Goal: Transaction & Acquisition: Book appointment/travel/reservation

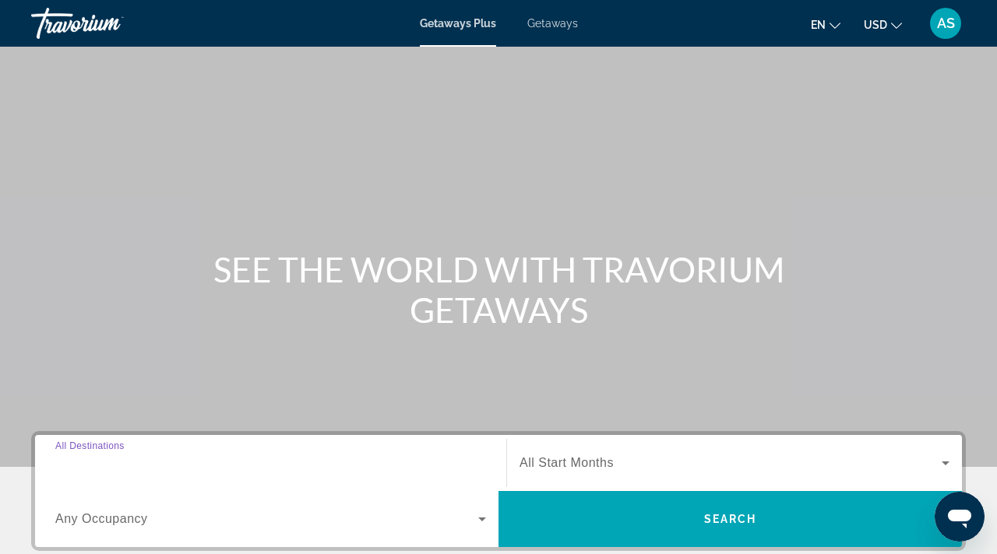
click at [106, 455] on input "Destination All Destinations" at bounding box center [270, 464] width 431 height 19
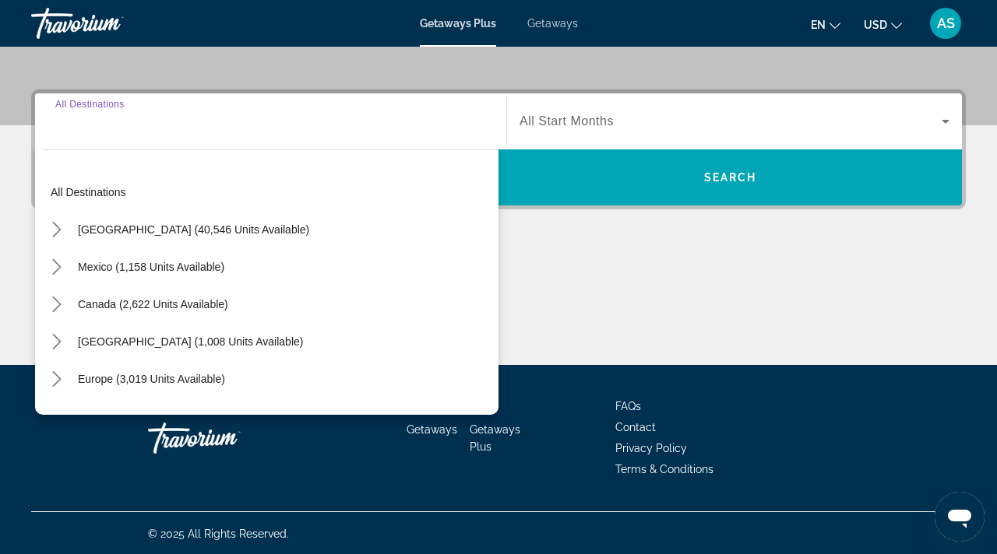
scroll to position [343, 0]
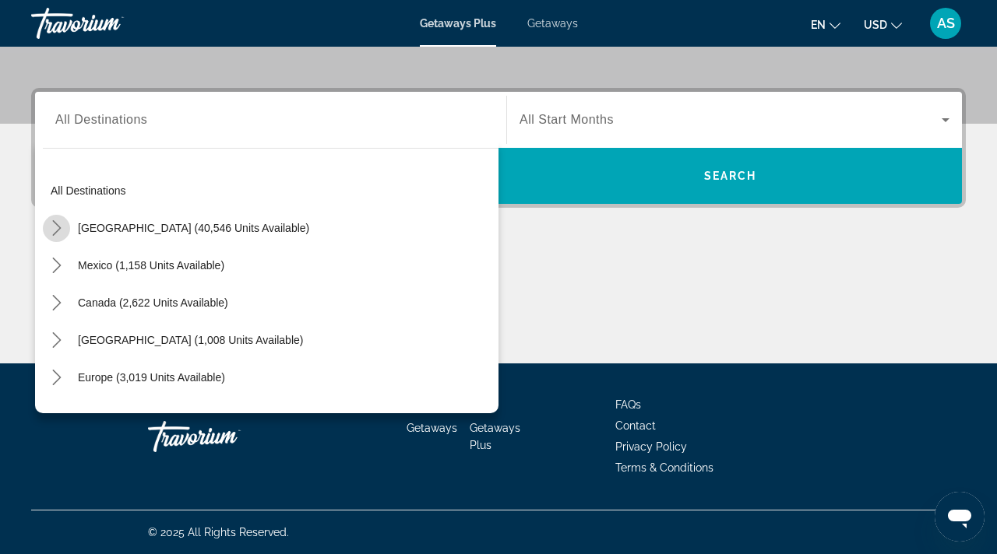
click at [56, 229] on icon "Toggle United States (40,546 units available) submenu" at bounding box center [57, 228] width 16 height 16
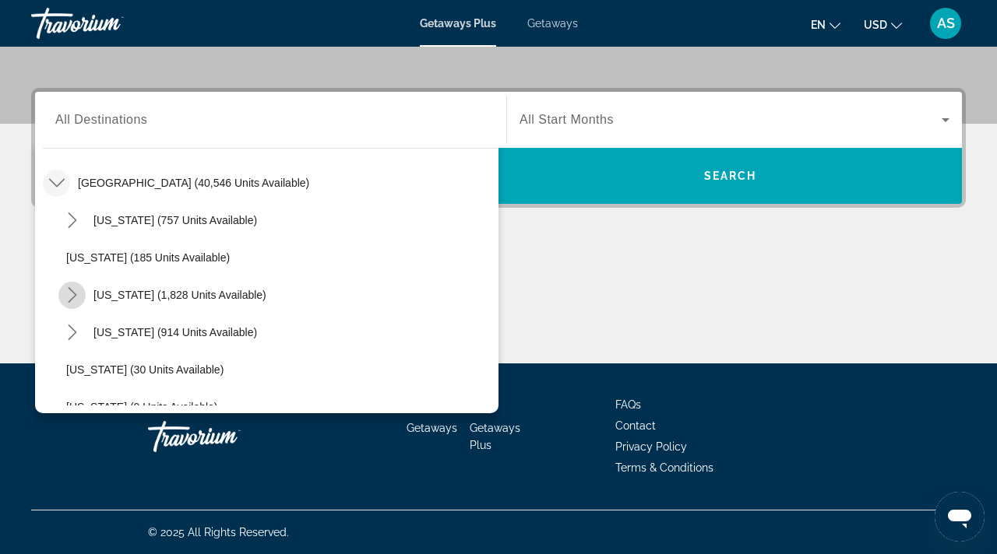
click at [72, 294] on icon "Toggle California (1,828 units available) submenu" at bounding box center [73, 295] width 16 height 16
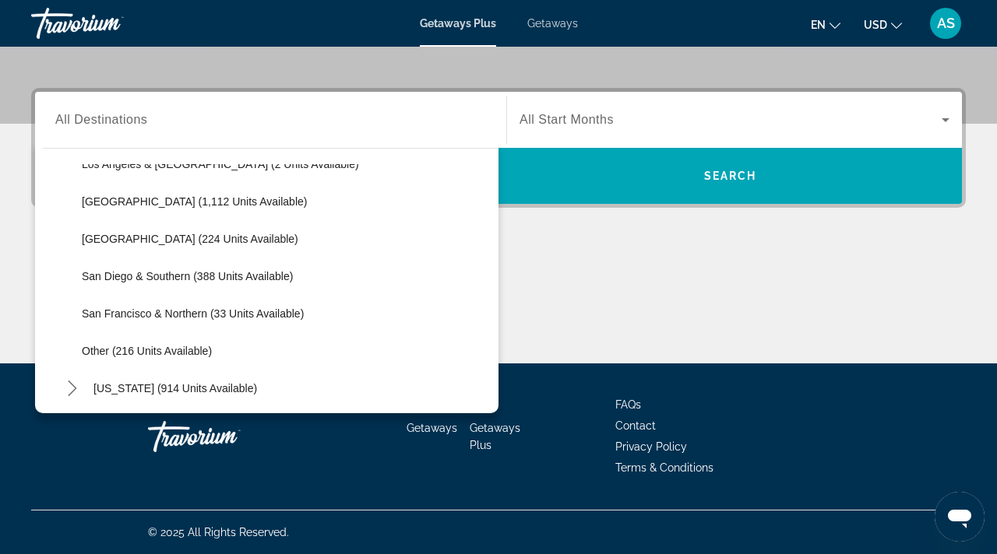
scroll to position [220, 0]
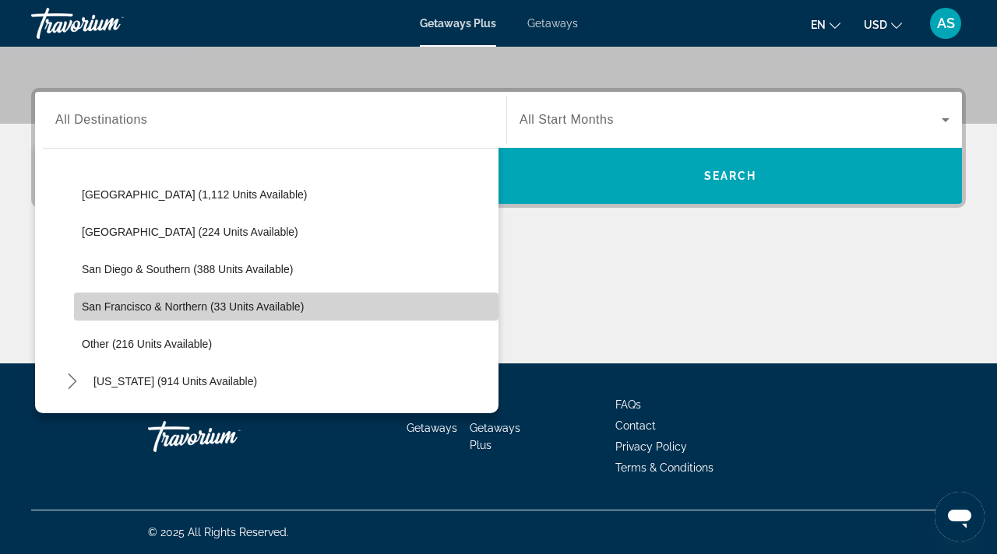
click at [114, 302] on span "San Francisco & Northern (33 units available)" at bounding box center [193, 307] width 222 height 12
type input "**********"
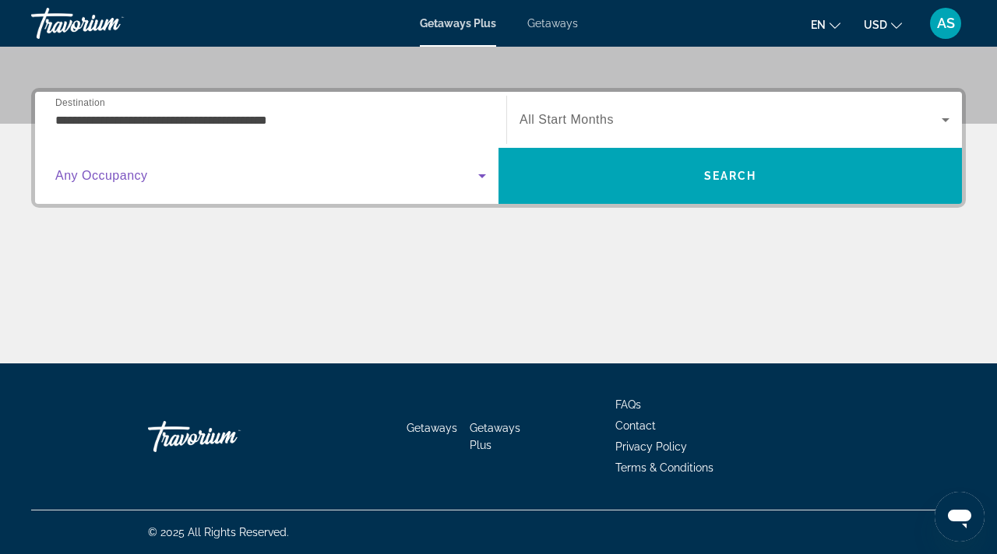
click at [483, 175] on icon "Search widget" at bounding box center [482, 176] width 8 height 4
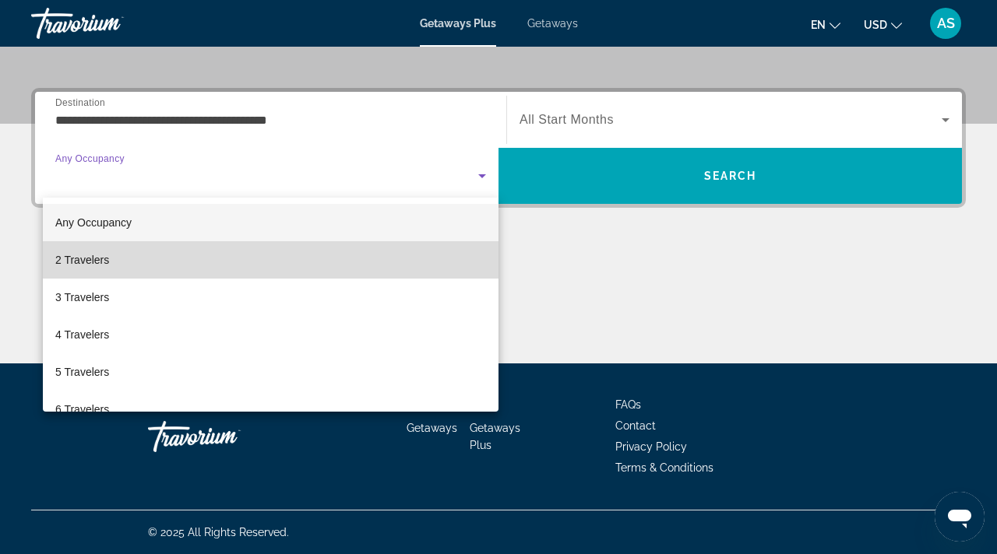
click at [58, 259] on span "2 Travelers" at bounding box center [82, 260] width 54 height 19
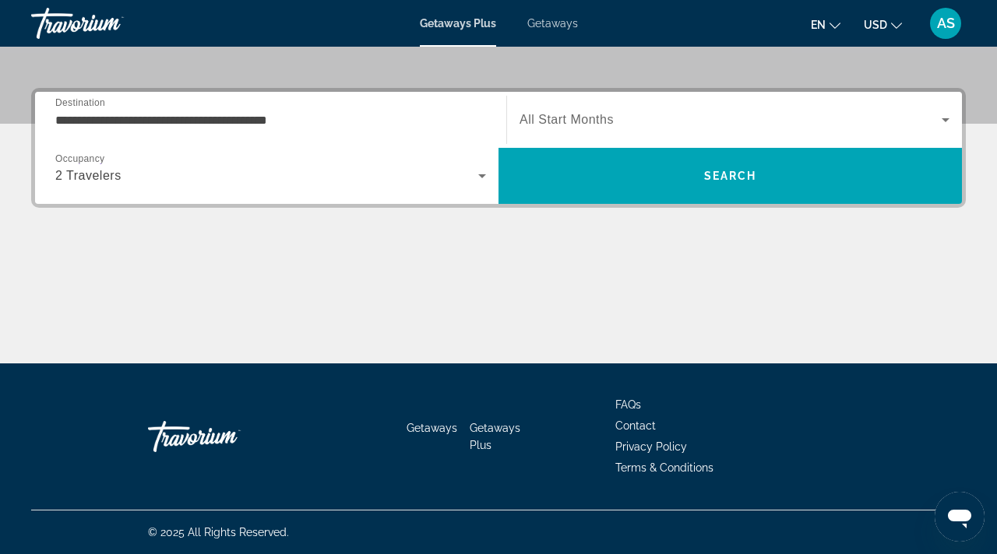
click at [573, 118] on span "All Start Months" at bounding box center [566, 119] width 94 height 13
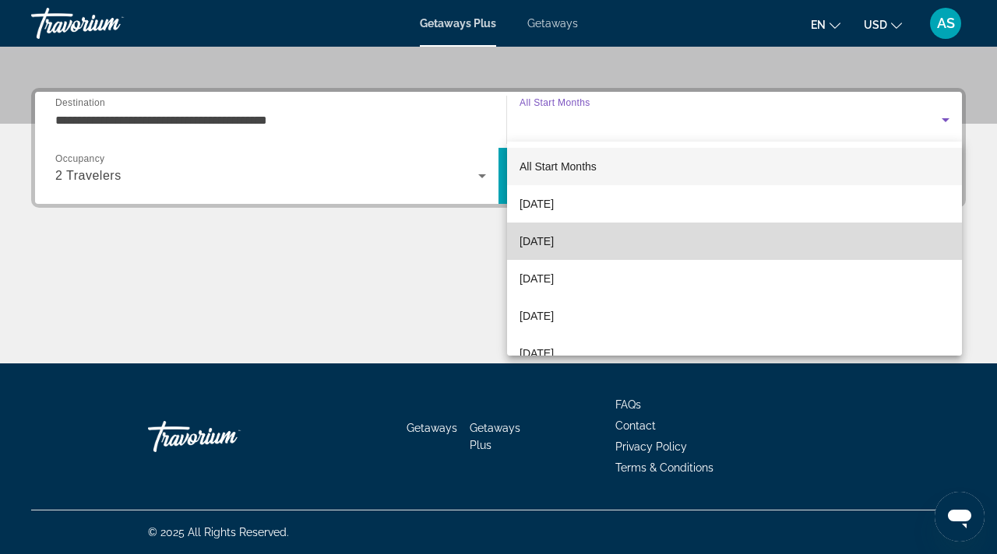
click at [537, 241] on span "[DATE]" at bounding box center [536, 241] width 34 height 19
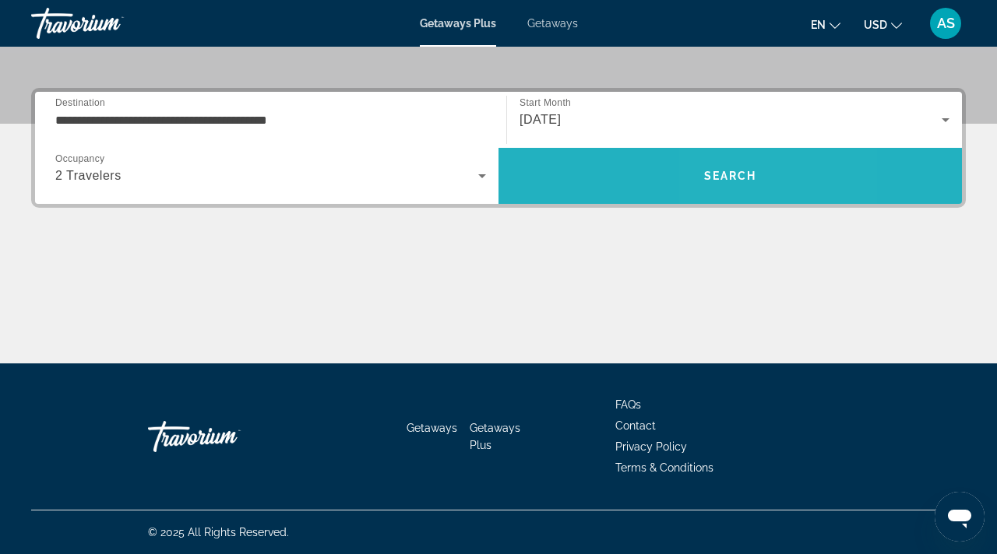
click at [723, 167] on span "Search" at bounding box center [729, 175] width 463 height 37
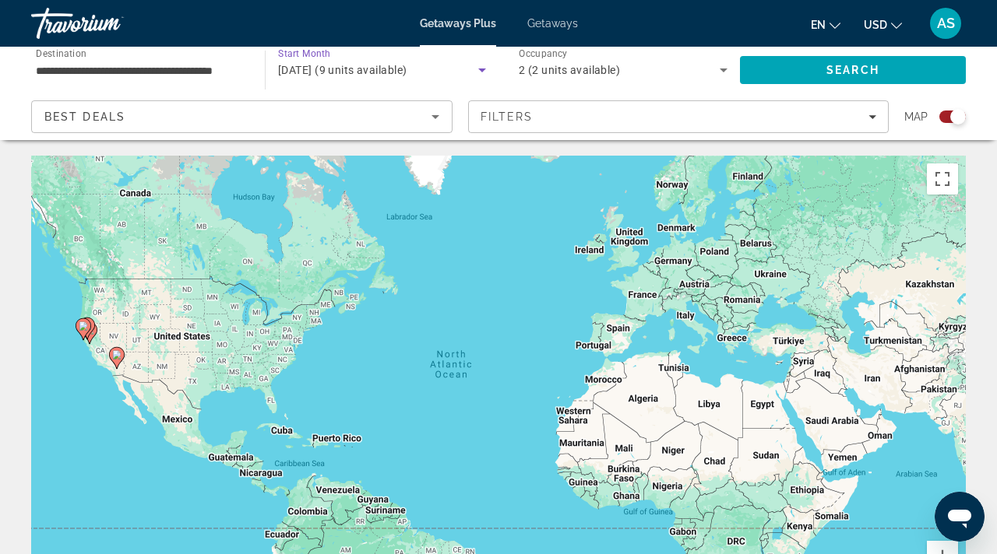
click at [483, 69] on icon "Search widget" at bounding box center [482, 71] width 8 height 4
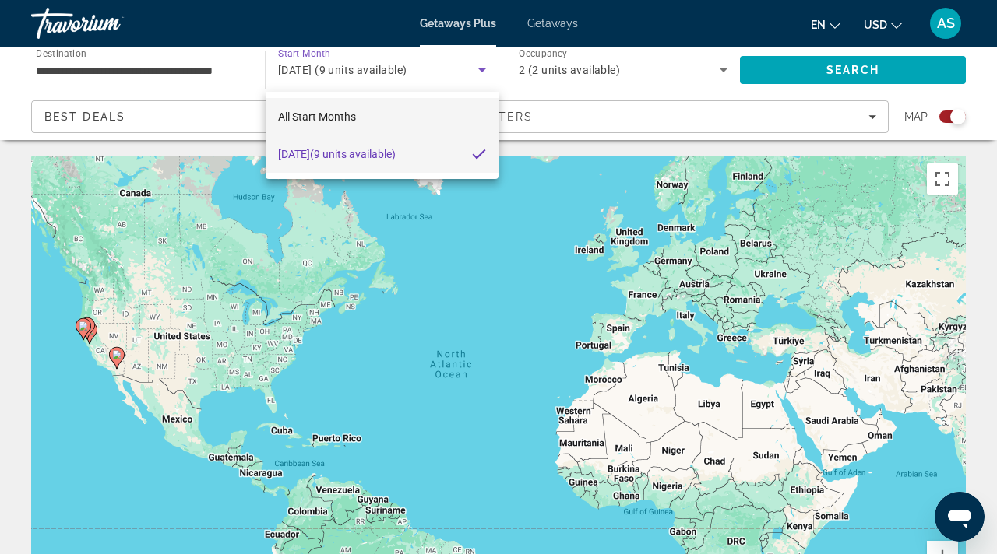
click at [341, 111] on span "All Start Months" at bounding box center [317, 117] width 78 height 12
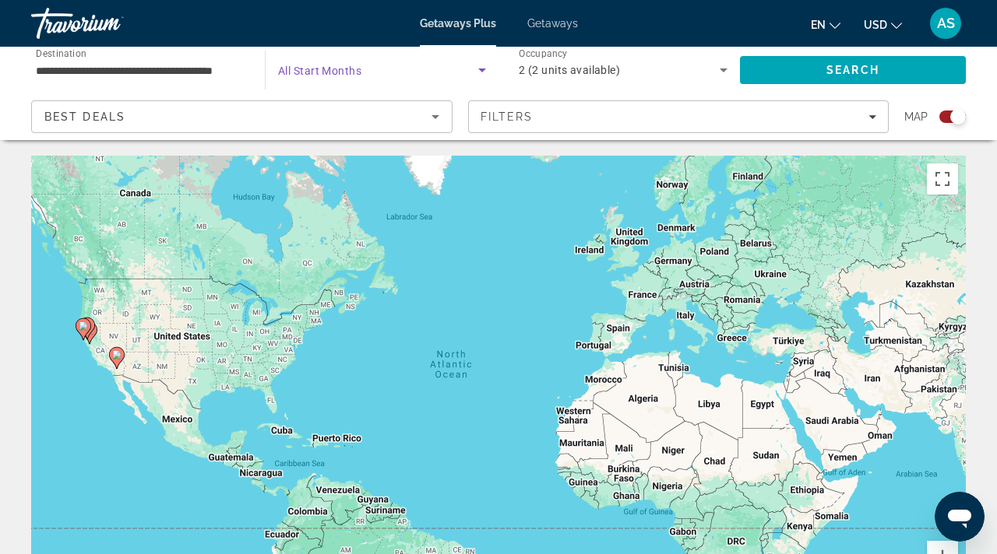
click at [367, 67] on span "Search widget" at bounding box center [378, 70] width 200 height 19
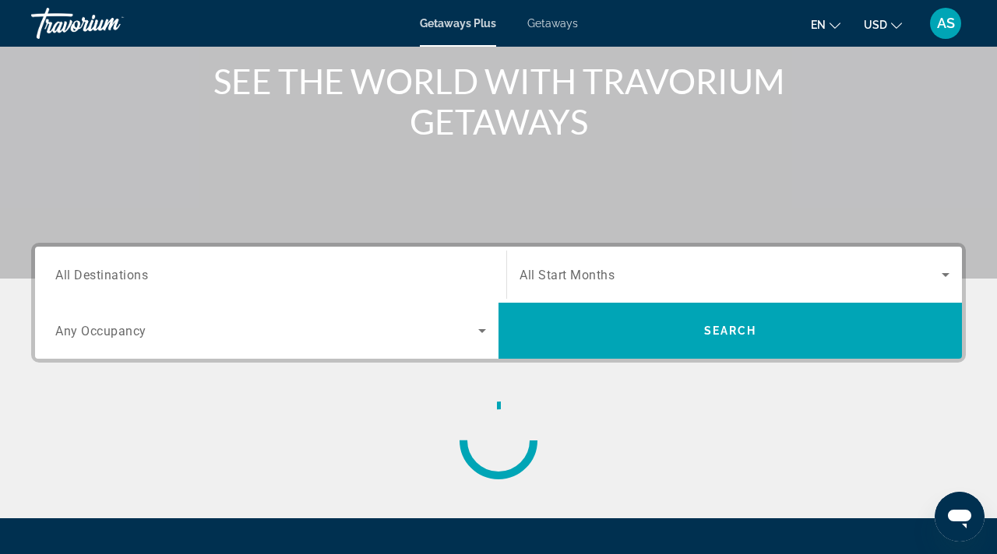
scroll to position [189, 0]
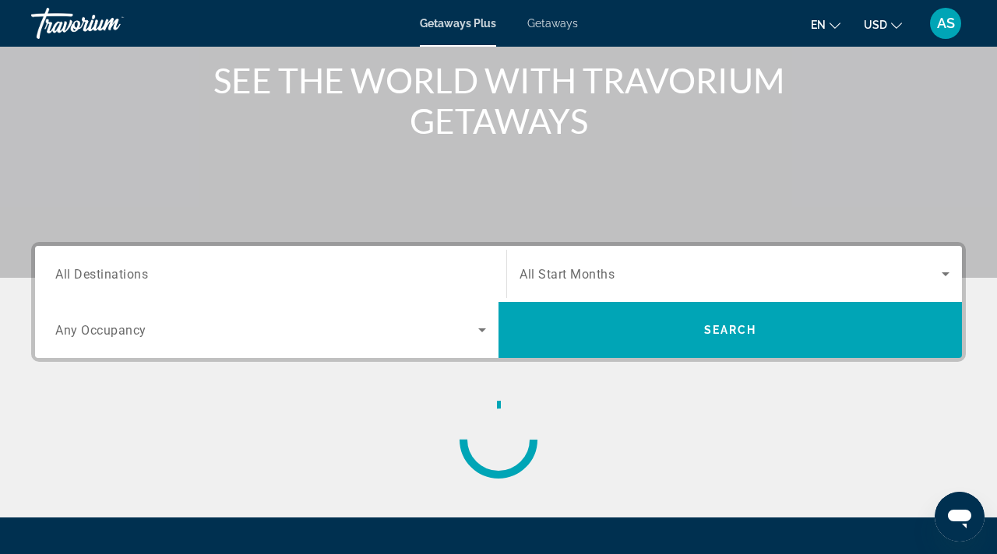
click at [585, 268] on span "All Start Months" at bounding box center [566, 274] width 95 height 15
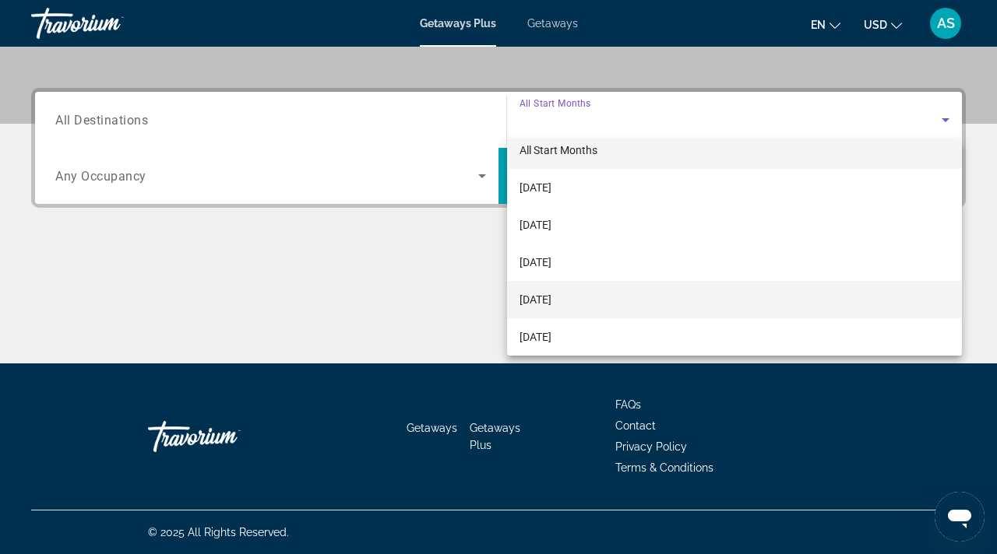
scroll to position [26, 0]
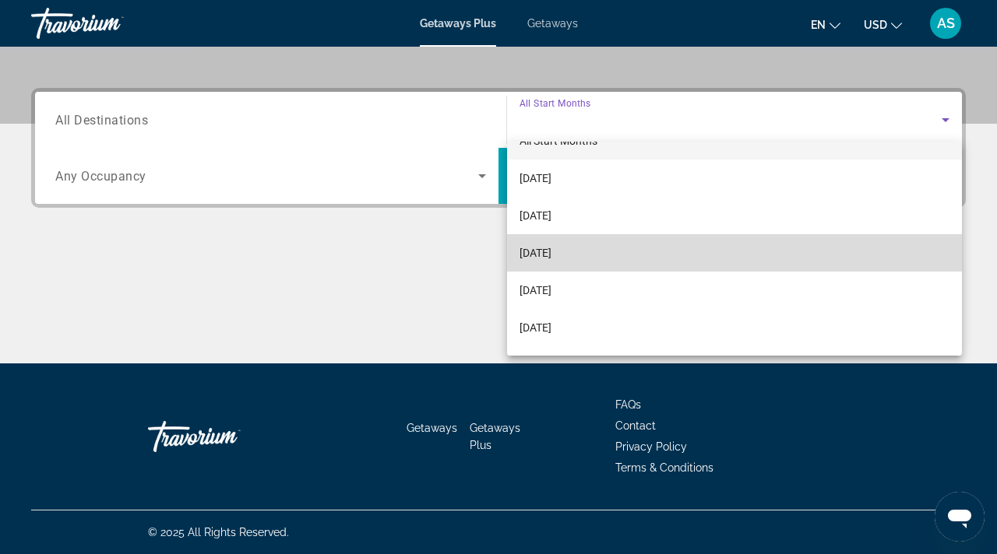
click at [551, 245] on span "[DATE]" at bounding box center [535, 253] width 32 height 19
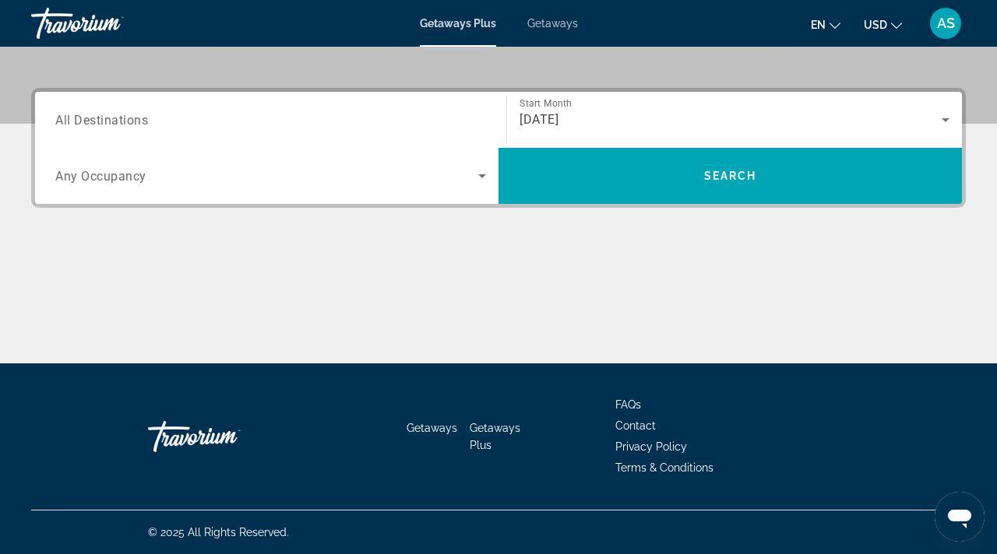
click at [552, 26] on span "Getaways" at bounding box center [552, 23] width 51 height 12
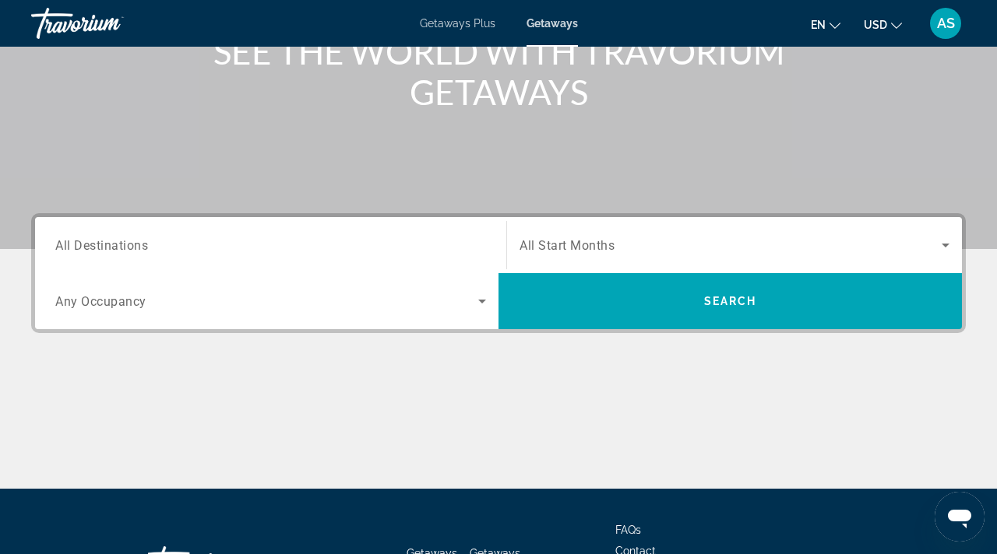
scroll to position [237, 0]
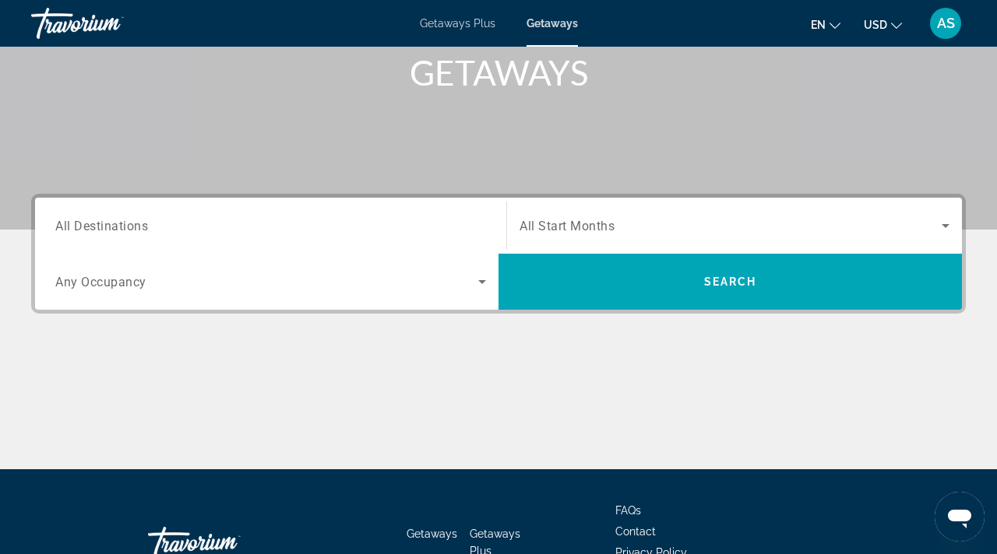
click at [134, 225] on span "All Destinations" at bounding box center [101, 225] width 93 height 15
click at [134, 225] on input "Destination All Destinations" at bounding box center [270, 226] width 431 height 19
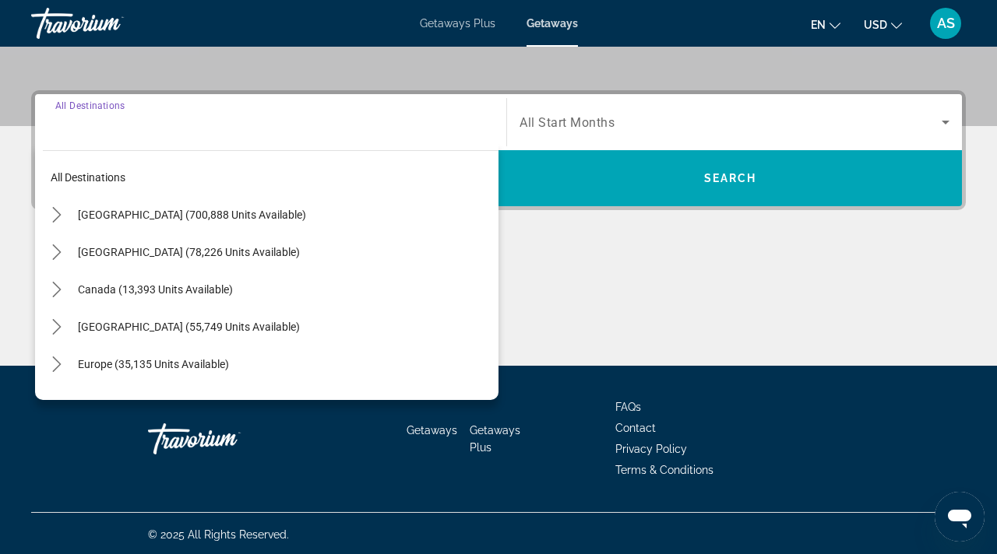
scroll to position [343, 0]
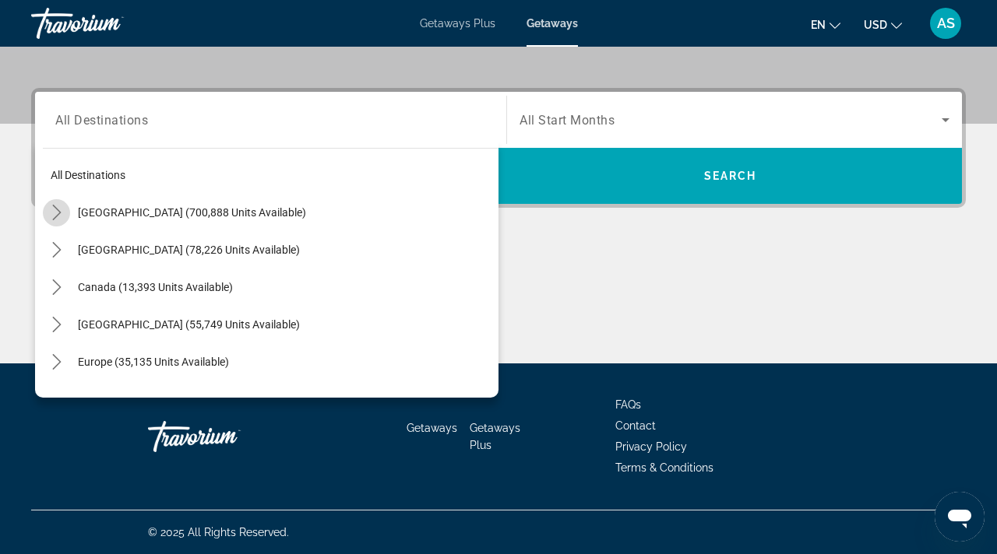
click at [56, 212] on icon "Toggle United States (700,888 units available) submenu" at bounding box center [57, 213] width 16 height 16
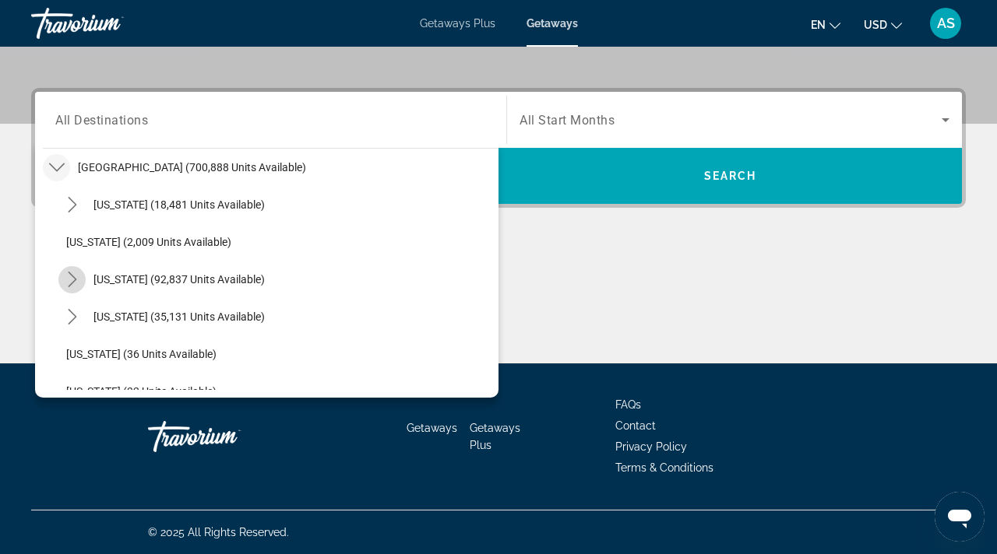
click at [72, 272] on icon "Toggle California (92,837 units available) submenu" at bounding box center [73, 280] width 16 height 16
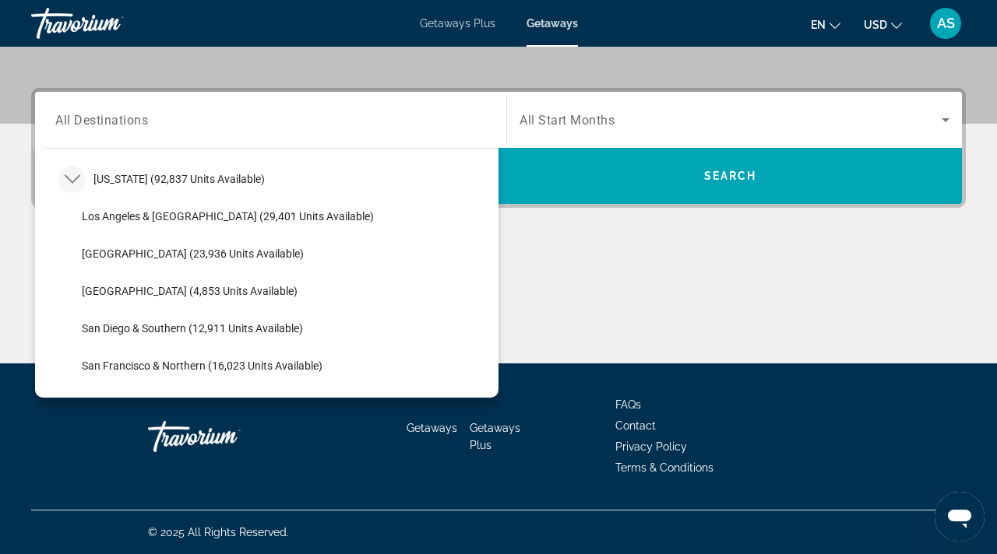
scroll to position [150, 0]
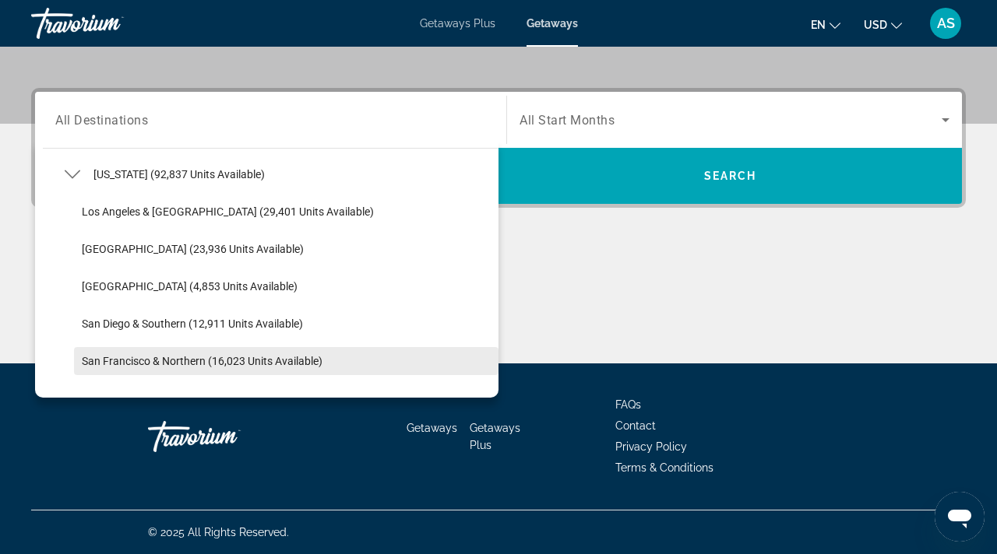
click at [121, 361] on span "San Francisco & Northern (16,023 units available)" at bounding box center [202, 361] width 241 height 12
type input "**********"
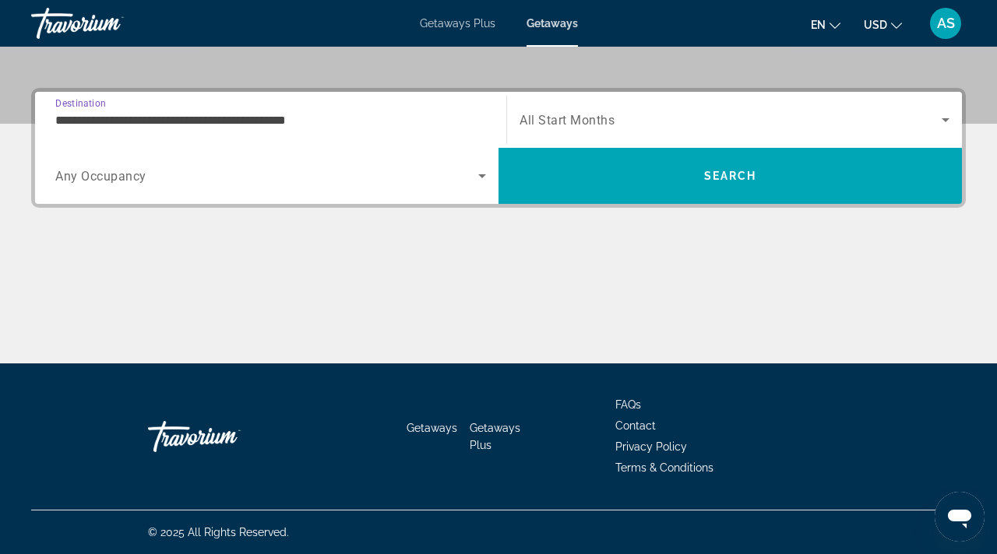
click at [163, 171] on span "Search widget" at bounding box center [266, 176] width 423 height 19
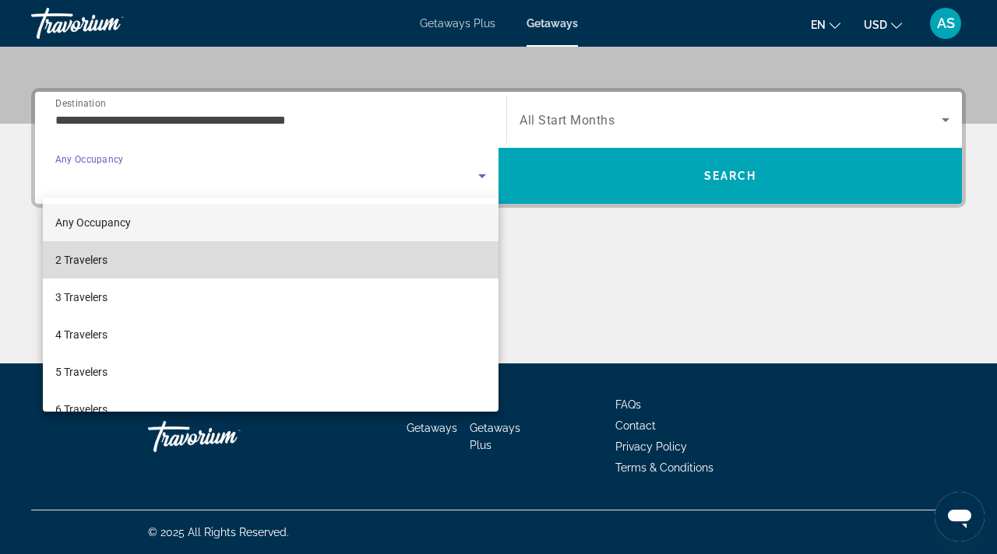
click at [79, 253] on span "2 Travelers" at bounding box center [81, 260] width 52 height 19
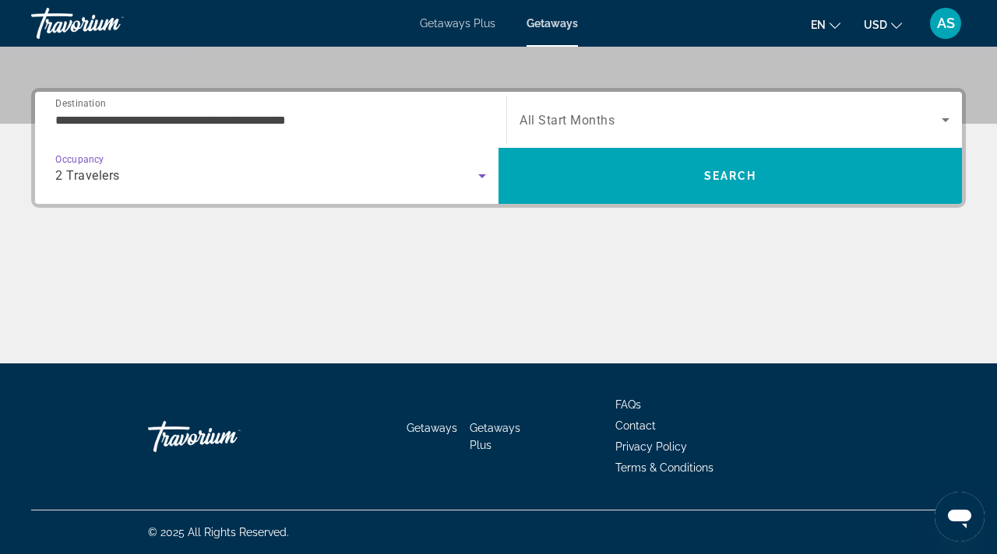
click at [536, 119] on span "All Start Months" at bounding box center [566, 120] width 95 height 15
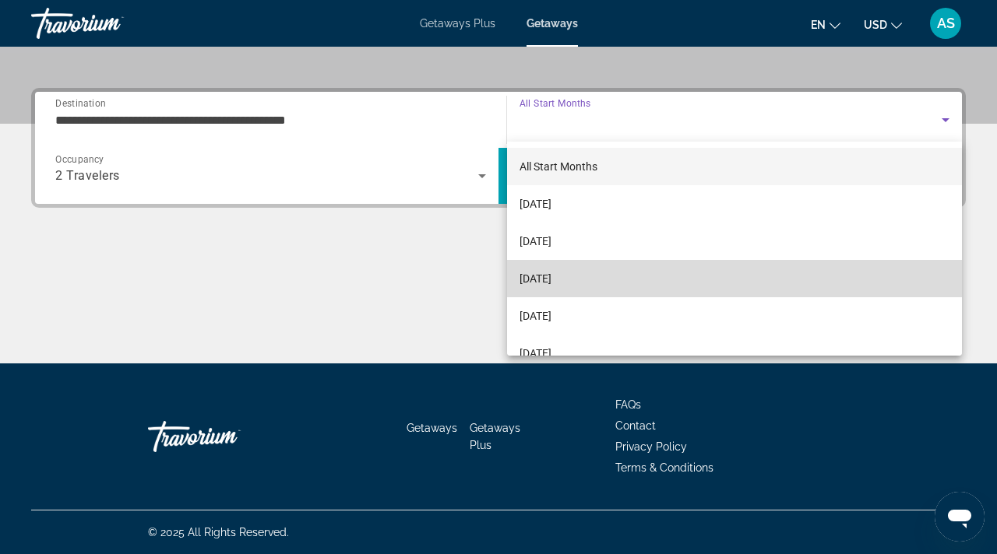
click at [544, 280] on span "[DATE]" at bounding box center [535, 278] width 32 height 19
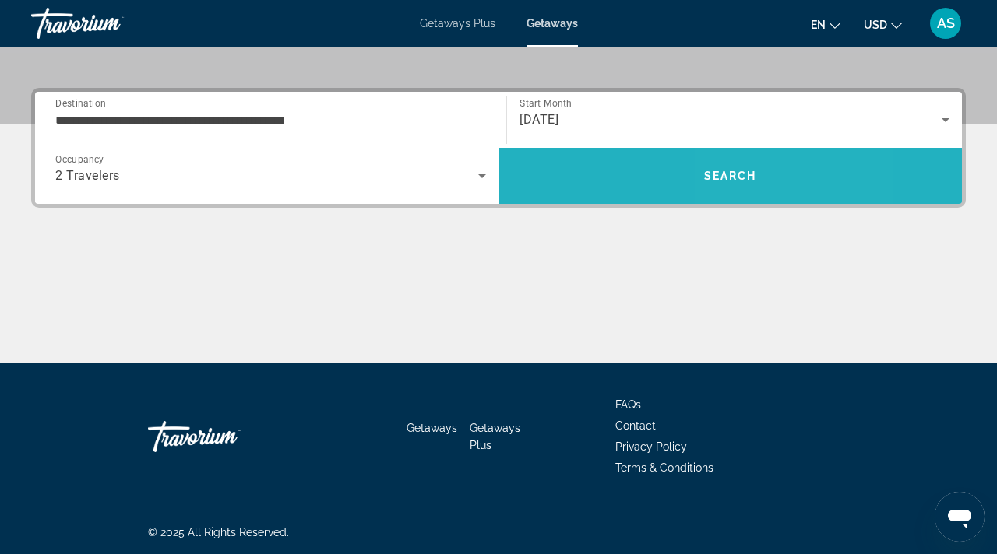
click at [793, 166] on span "Search" at bounding box center [729, 175] width 463 height 37
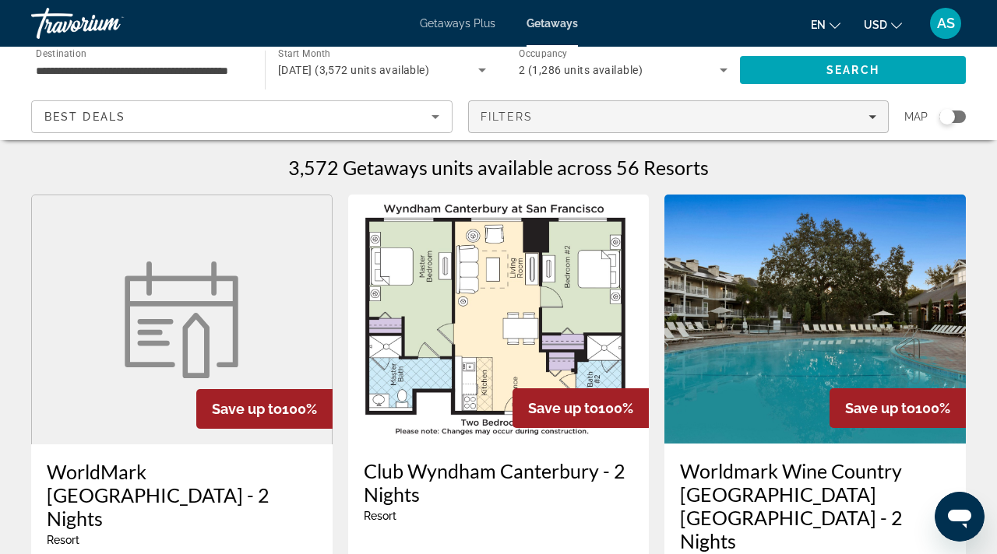
click at [870, 115] on icon "Filters" at bounding box center [872, 117] width 8 height 4
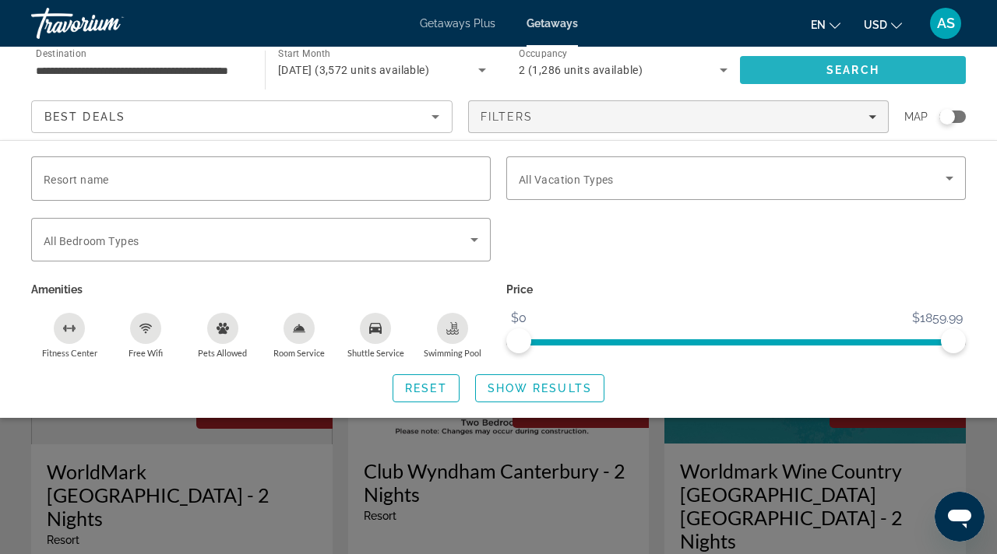
click at [821, 70] on span "Search" at bounding box center [853, 69] width 226 height 37
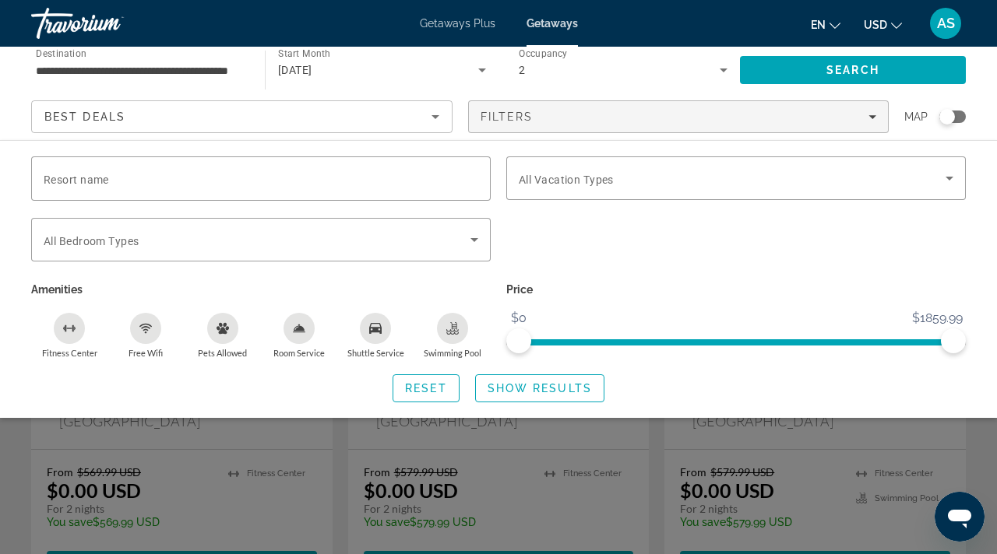
scroll to position [200, 0]
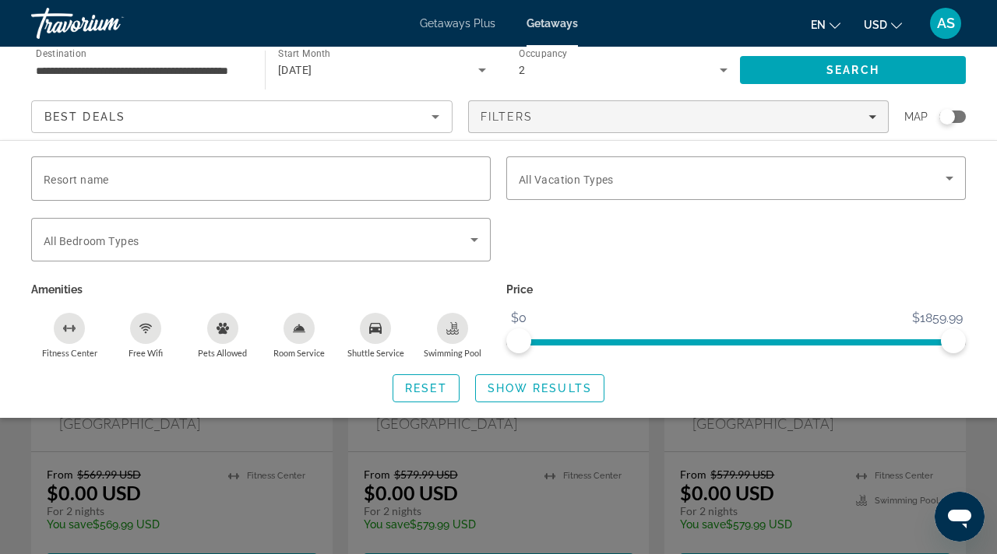
click at [499, 472] on div "Search widget" at bounding box center [498, 394] width 997 height 321
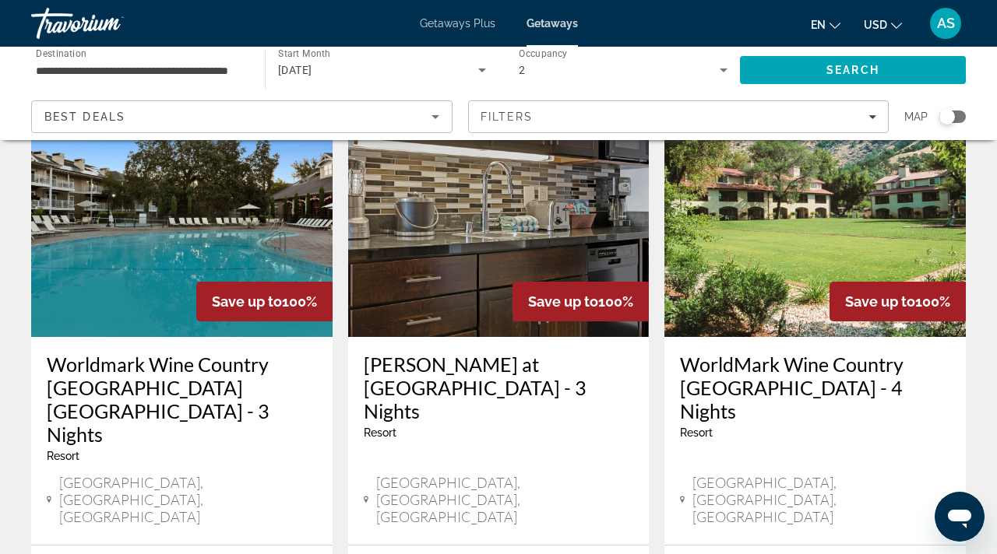
scroll to position [1964, 0]
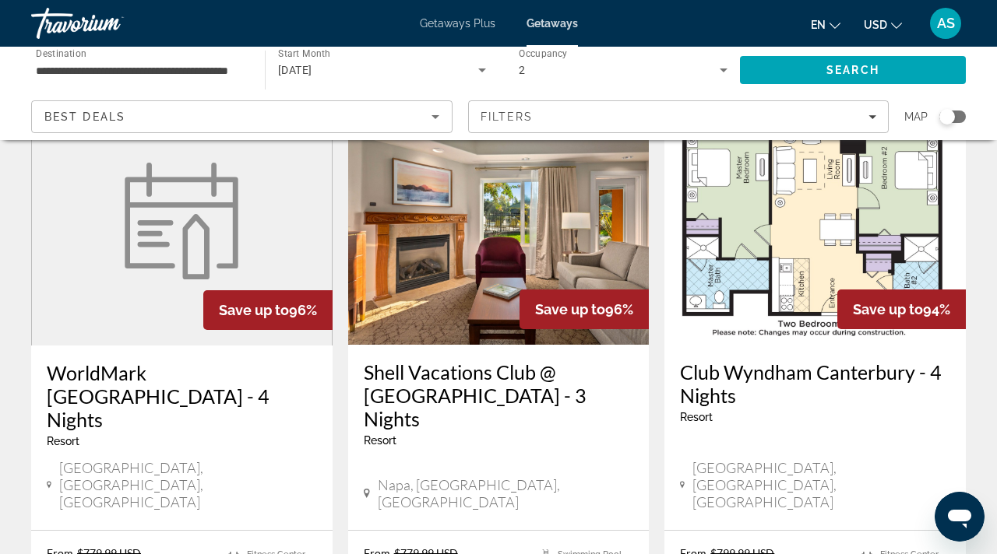
scroll to position [97, 0]
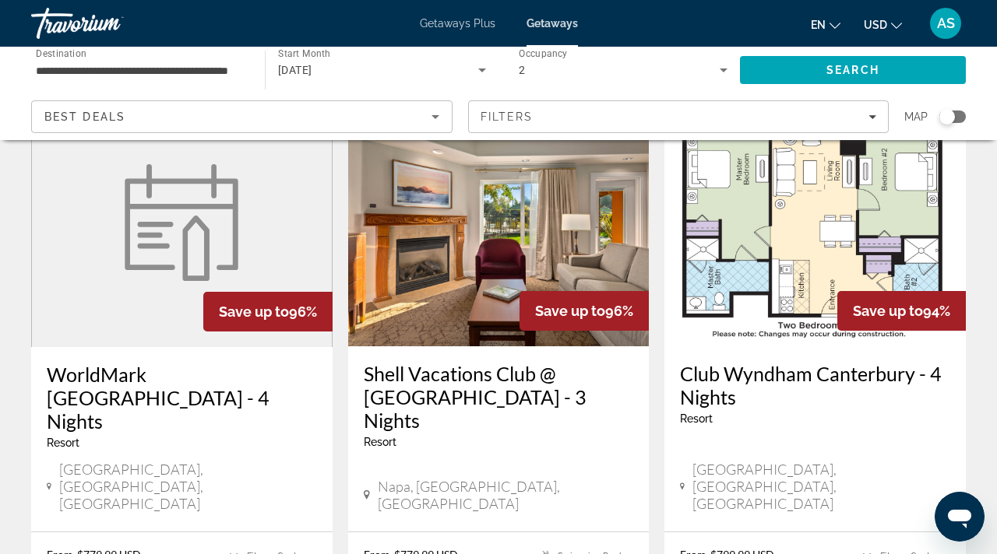
click at [810, 367] on h3 "Club Wyndham Canterbury - 4 Nights" at bounding box center [815, 385] width 270 height 47
